Goal: Task Accomplishment & Management: Use online tool/utility

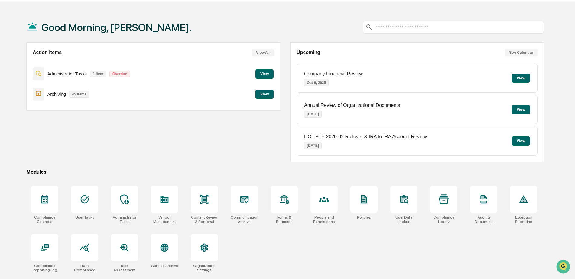
scroll to position [29, 0]
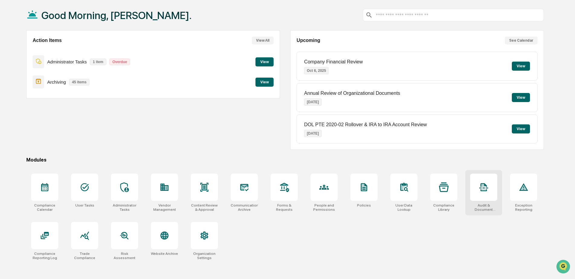
click at [484, 207] on div "Audit & Document Logs" at bounding box center [483, 208] width 27 height 8
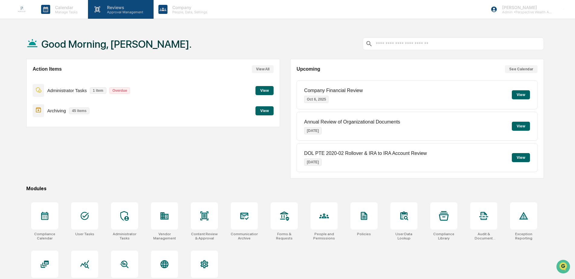
click at [123, 11] on p "Approval Management" at bounding box center [124, 12] width 44 height 4
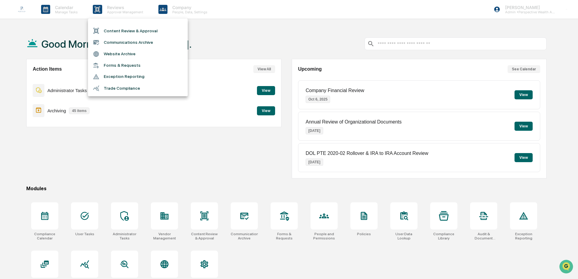
click at [166, 8] on div at bounding box center [289, 139] width 578 height 279
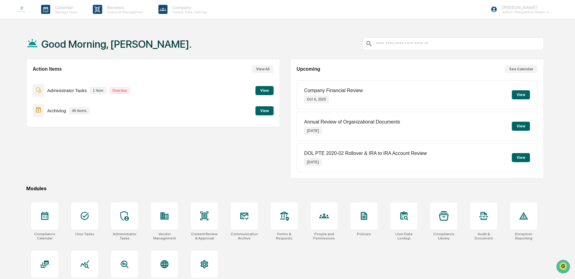
click at [188, 8] on p "Company" at bounding box center [189, 7] width 43 height 5
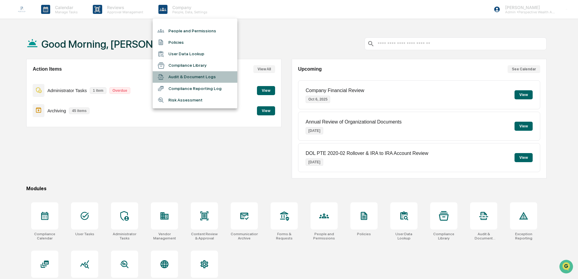
click at [194, 78] on li "Audit & Document Logs" at bounding box center [195, 76] width 85 height 11
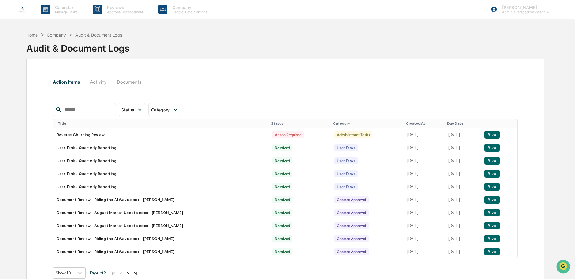
click at [128, 83] on button "Documents" at bounding box center [129, 82] width 34 height 15
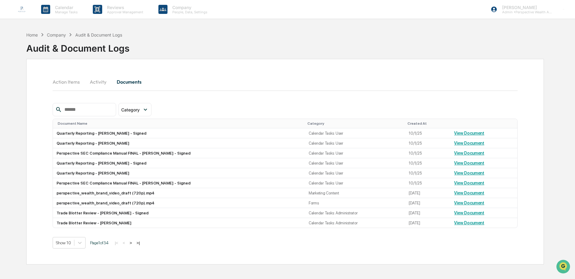
click at [103, 81] on button "Activity" at bounding box center [98, 82] width 27 height 15
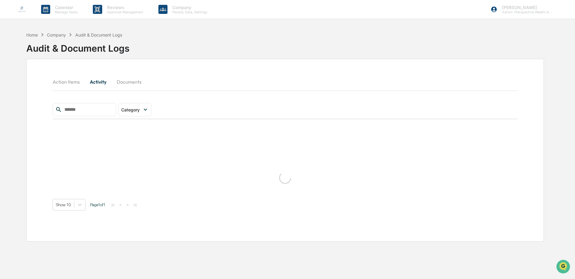
click at [70, 82] on button "Action Items" at bounding box center [69, 82] width 32 height 15
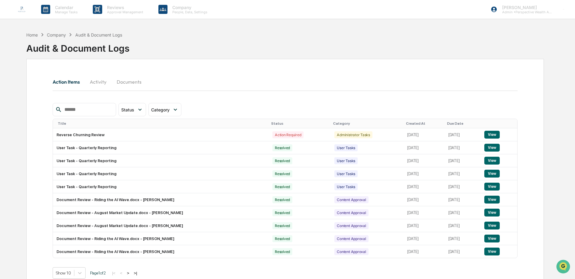
click at [57, 34] on div "Company" at bounding box center [56, 34] width 19 height 5
click at [33, 35] on div "Home" at bounding box center [31, 34] width 11 height 5
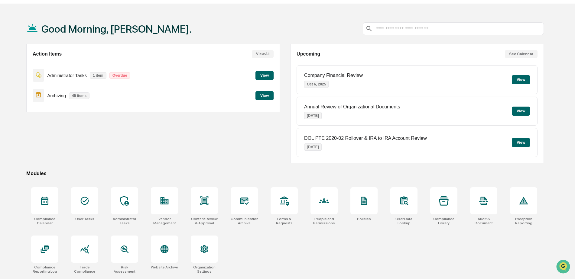
scroll to position [29, 0]
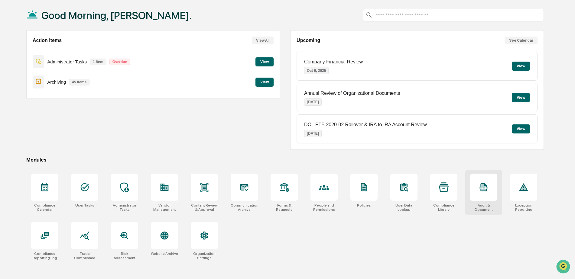
click at [486, 212] on div "Audit & Document Logs" at bounding box center [483, 208] width 27 height 8
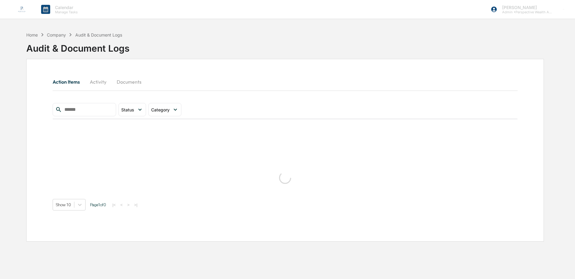
click at [486, 212] on div "Action Items Activity Documents Status Select/Deselect All Action Required Reso…" at bounding box center [285, 150] width 518 height 183
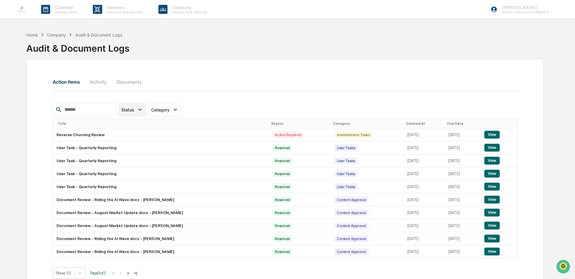
click at [142, 112] on div "Status" at bounding box center [133, 109] width 28 height 13
click at [172, 110] on div "Category" at bounding box center [161, 109] width 21 height 5
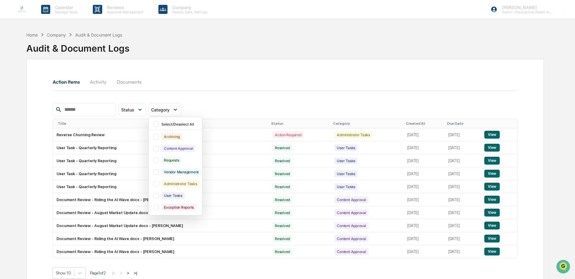
click at [235, 106] on div "Status Select/Deselect All Action Required Resolved Category Select/Deselect Al…" at bounding box center [285, 109] width 465 height 13
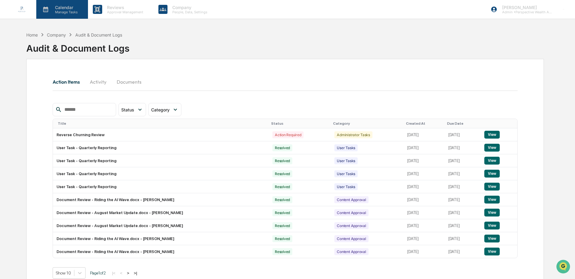
click at [65, 7] on p "Calendar" at bounding box center [65, 7] width 31 height 5
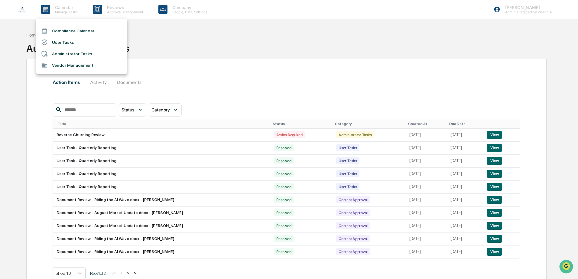
click at [103, 7] on div at bounding box center [289, 139] width 578 height 279
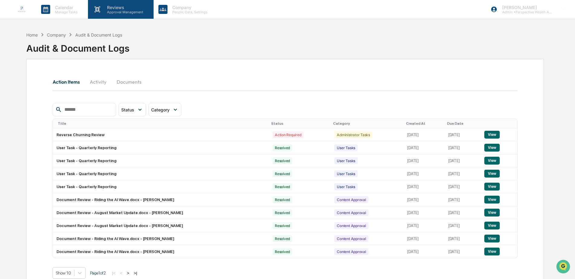
click at [128, 13] on p "Approval Management" at bounding box center [124, 12] width 44 height 4
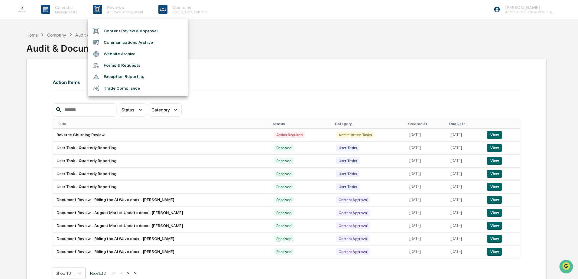
click at [181, 10] on div at bounding box center [289, 139] width 578 height 279
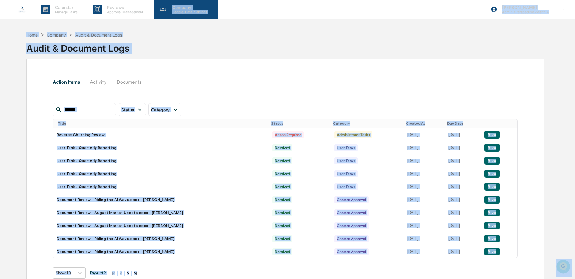
click at [180, 10] on p "People, Data, Settings" at bounding box center [189, 12] width 43 height 4
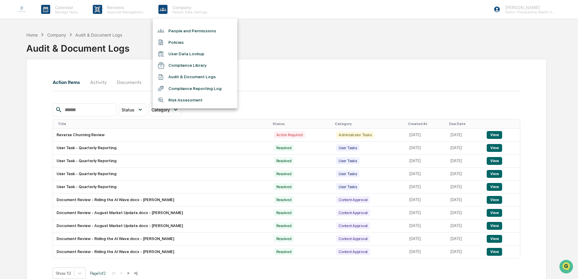
click at [385, 41] on div at bounding box center [289, 139] width 578 height 279
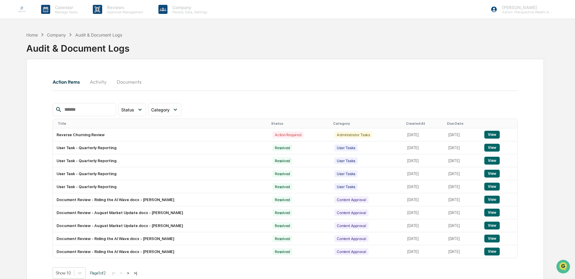
click at [23, 9] on img at bounding box center [22, 9] width 15 height 15
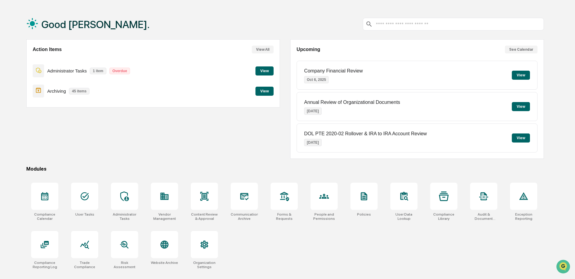
scroll to position [29, 0]
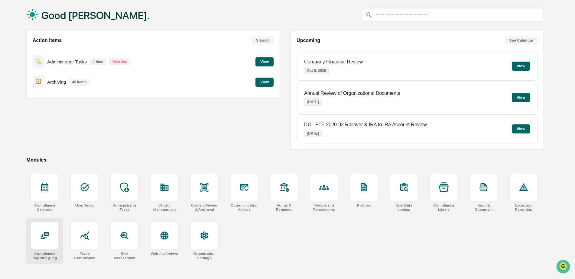
click at [46, 244] on div at bounding box center [44, 235] width 27 height 27
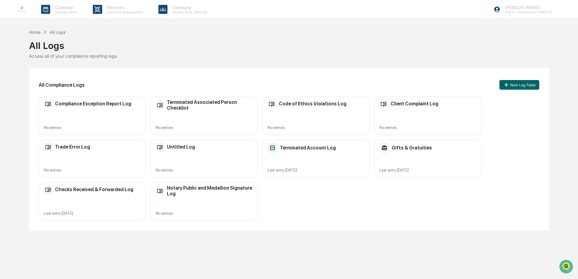
click at [100, 210] on div "Checks Received & Forwarded Log Last entry Sep 19, 2025" at bounding box center [92, 202] width 107 height 38
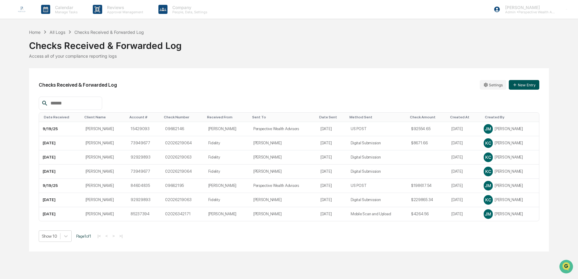
click at [528, 84] on button "New Entry" at bounding box center [524, 85] width 31 height 10
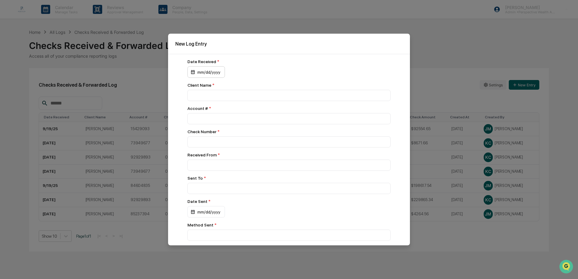
click at [213, 73] on div "mm/dd/yyyy" at bounding box center [205, 72] width 37 height 11
click at [259, 109] on button "3" at bounding box center [260, 111] width 11 height 11
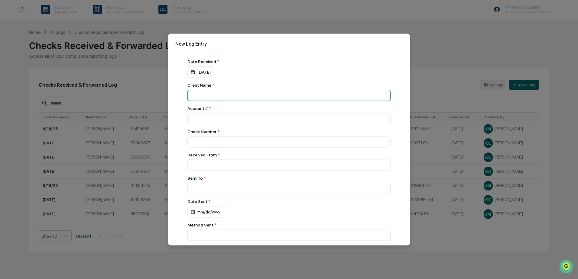
click at [236, 95] on input at bounding box center [288, 95] width 203 height 11
type input "**********"
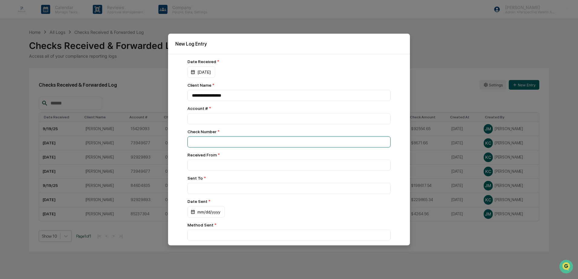
click at [272, 145] on input at bounding box center [288, 142] width 203 height 11
type input "**********"
click at [273, 163] on input at bounding box center [288, 165] width 203 height 11
type input "***"
click at [269, 187] on input at bounding box center [288, 188] width 203 height 11
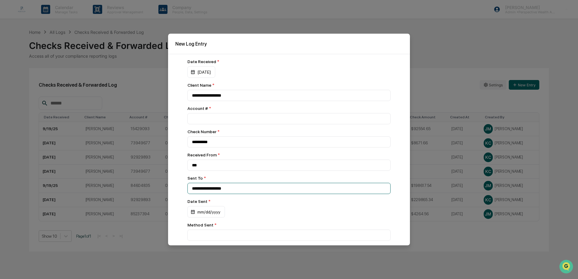
type input "**********"
click at [213, 211] on div "mm/dd/yyyy" at bounding box center [205, 212] width 37 height 11
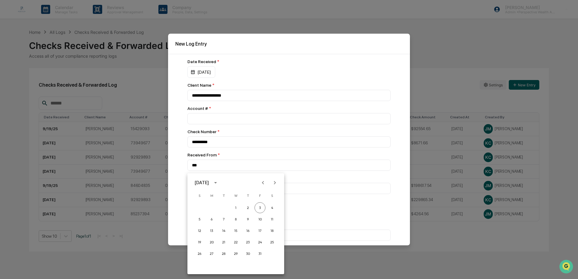
click at [219, 185] on icon "calendar view is open, switch to year view" at bounding box center [215, 183] width 7 height 7
click at [270, 232] on button "2025" at bounding box center [267, 232] width 22 height 11
click at [271, 229] on button "Sep" at bounding box center [267, 229] width 22 height 11
click at [249, 243] on button "25" at bounding box center [248, 242] width 11 height 11
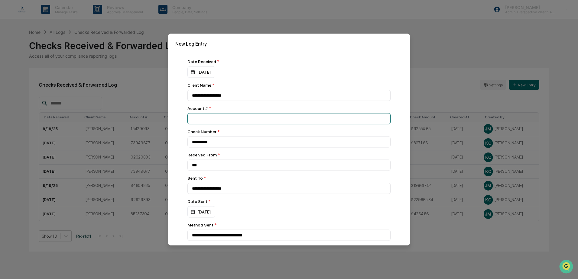
click at [221, 113] on input "number" at bounding box center [288, 118] width 203 height 11
type input "********"
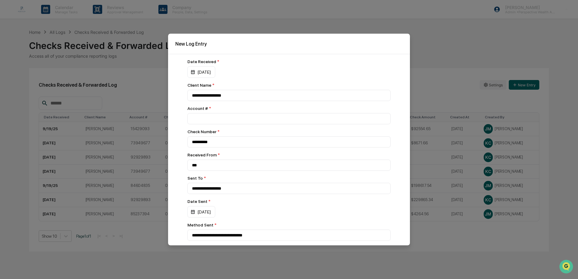
click at [178, 133] on div "**********" at bounding box center [289, 150] width 242 height 192
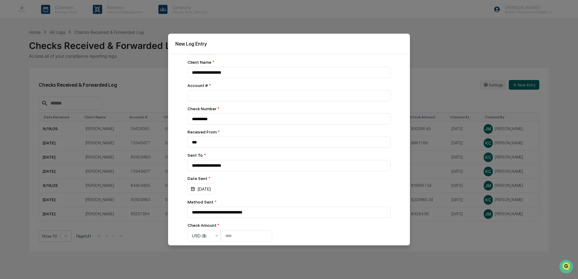
scroll to position [45, 0]
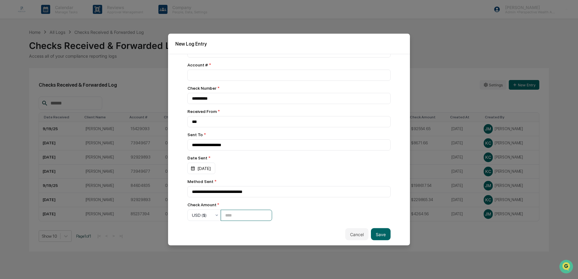
click at [236, 212] on input "number" at bounding box center [246, 215] width 51 height 11
type input "******"
click at [374, 231] on button "Save" at bounding box center [381, 235] width 20 height 12
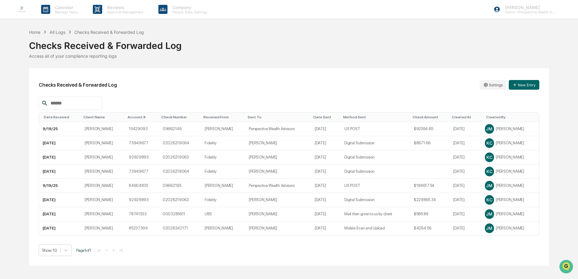
click at [156, 90] on div "Checks Received & Forwarded Log Settings New Entry" at bounding box center [289, 85] width 501 height 14
